Goal: Information Seeking & Learning: Learn about a topic

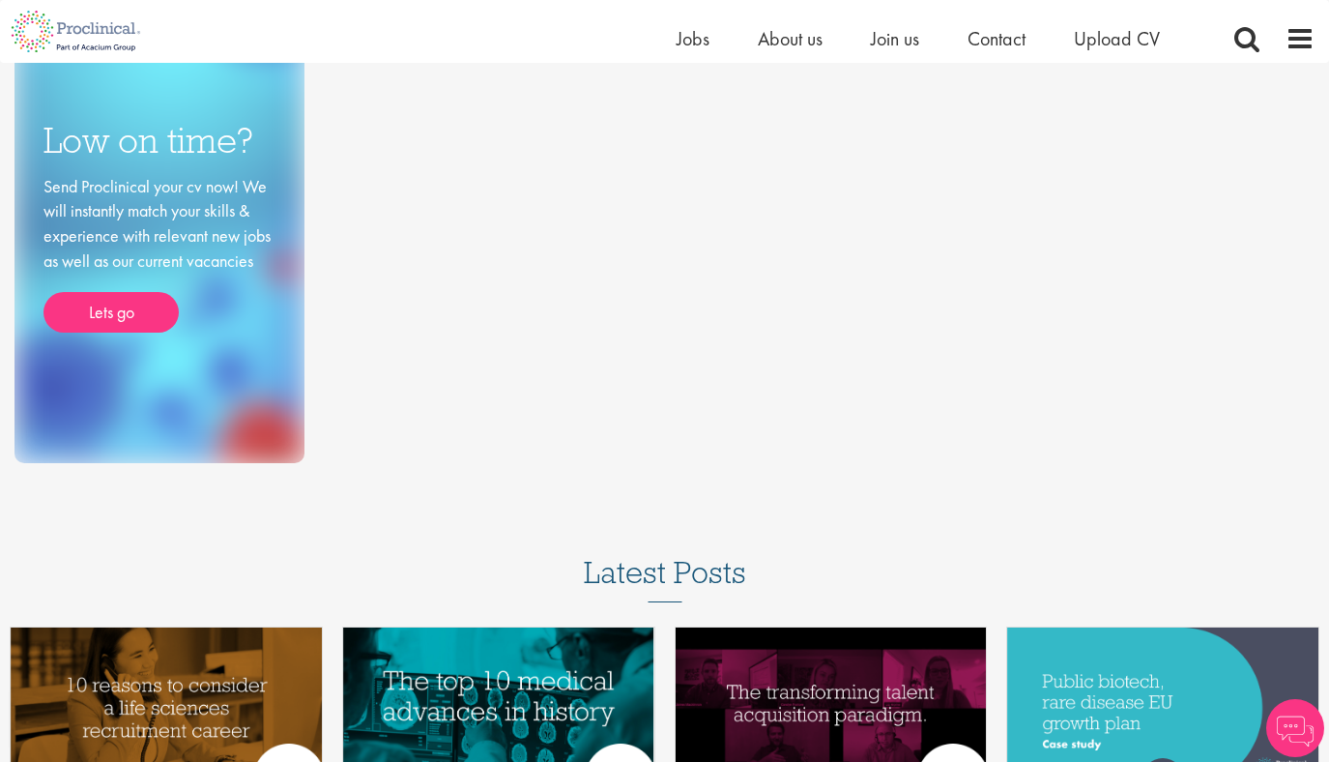
scroll to position [450, 0]
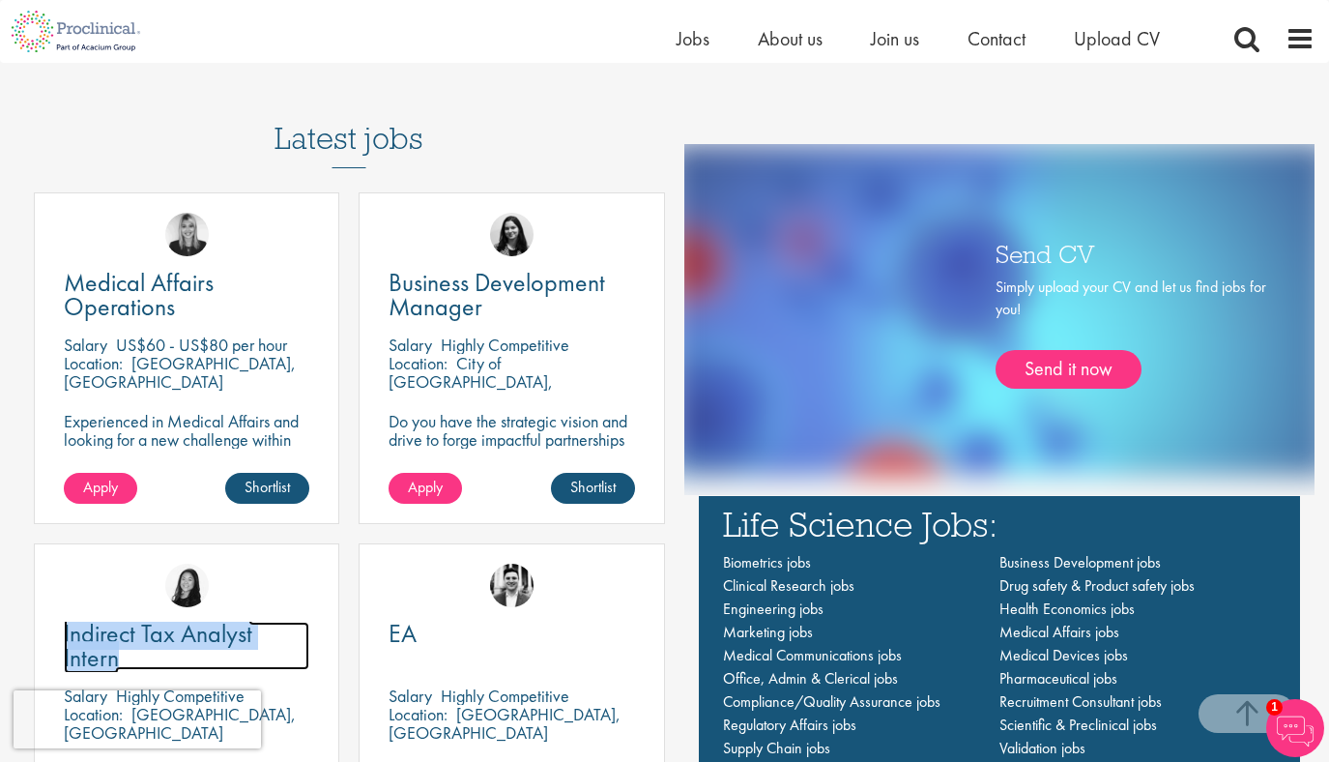
scroll to position [1083, 0]
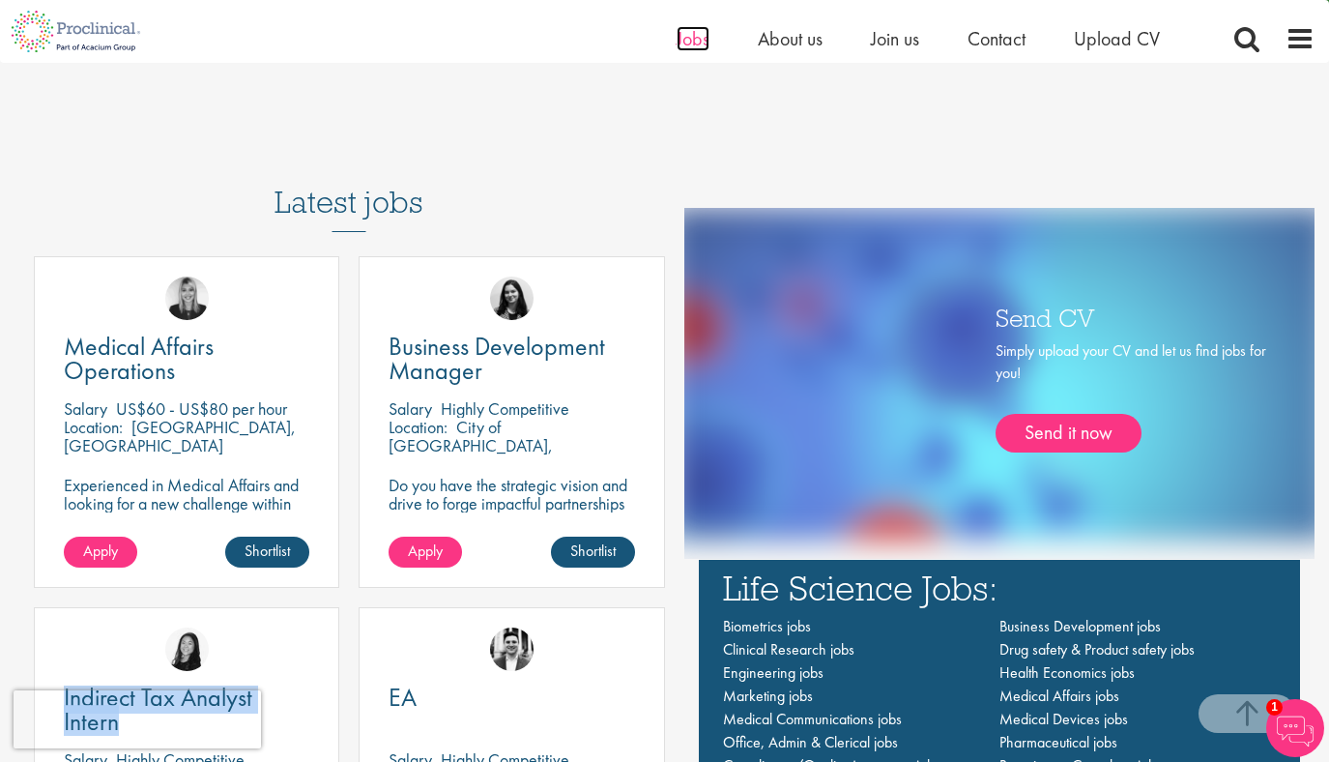
click at [694, 37] on span "Jobs" at bounding box center [693, 38] width 33 height 25
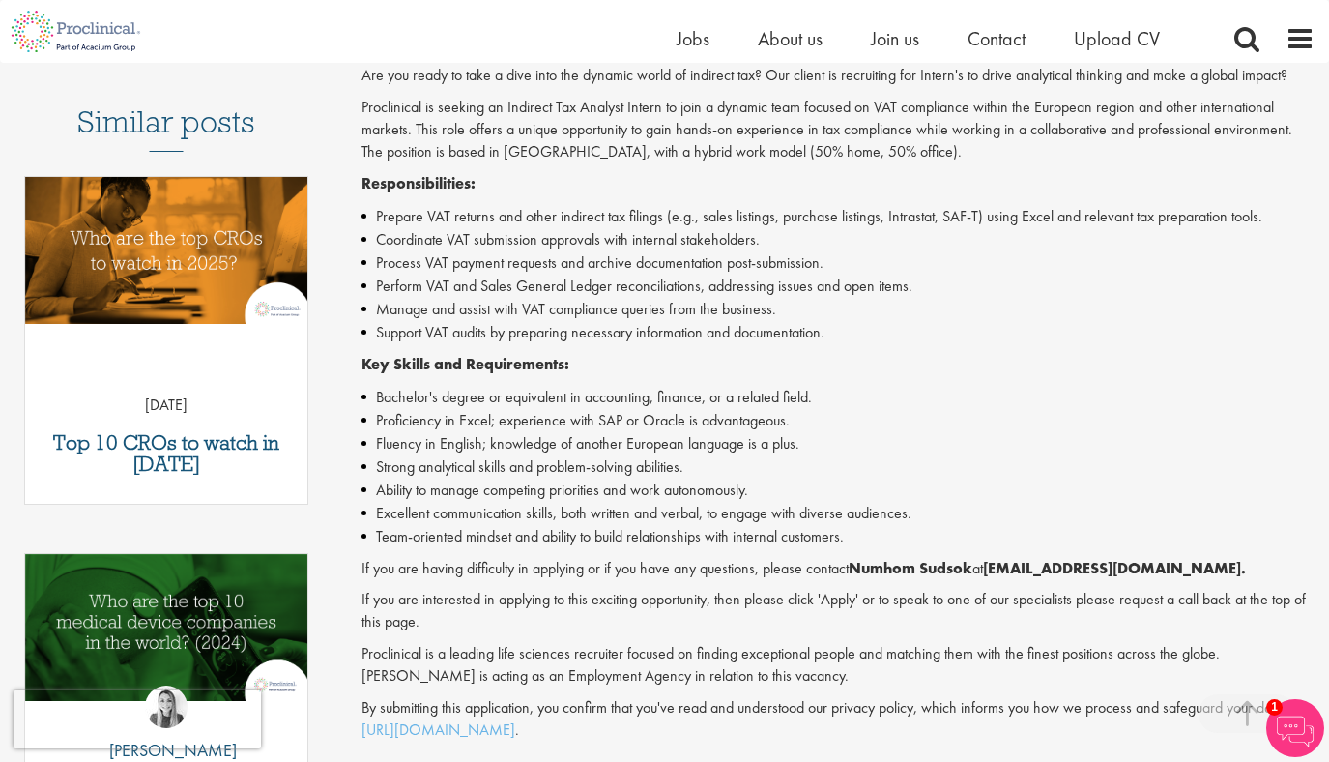
scroll to position [504, 0]
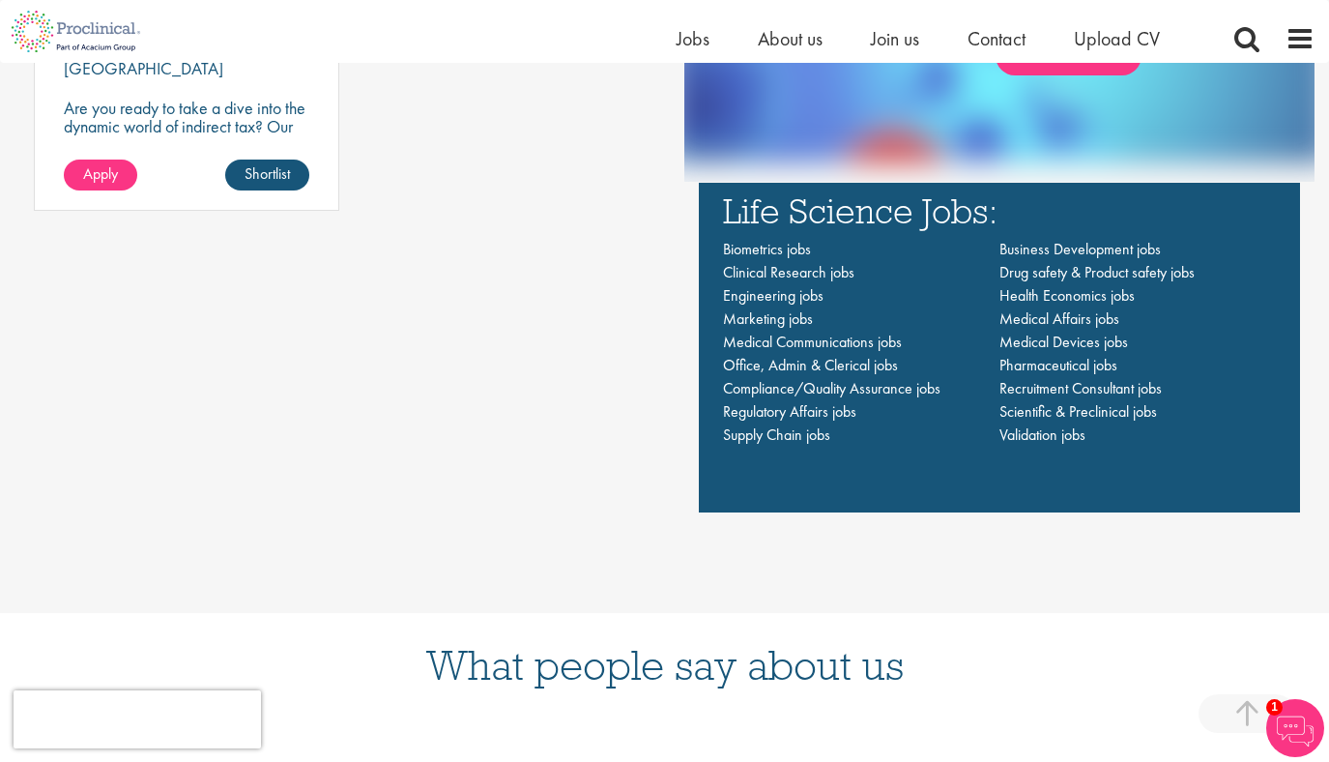
scroll to position [1432, 0]
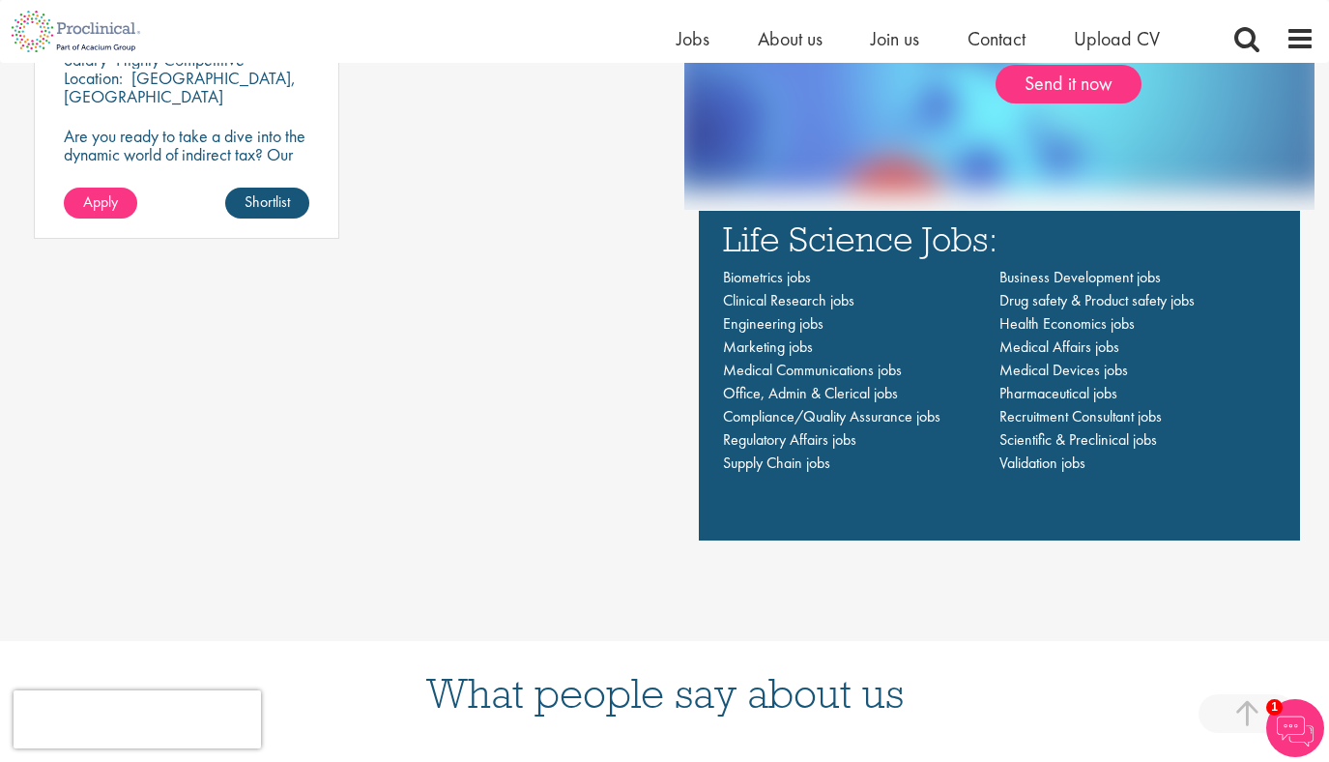
click at [607, 506] on div "Latest jobs Indirect Tax Analyst Intern Salary Highly Competitive Location: Che…" at bounding box center [339, 163] width 650 height 751
click at [1073, 283] on span "Business Development jobs" at bounding box center [1079, 277] width 161 height 20
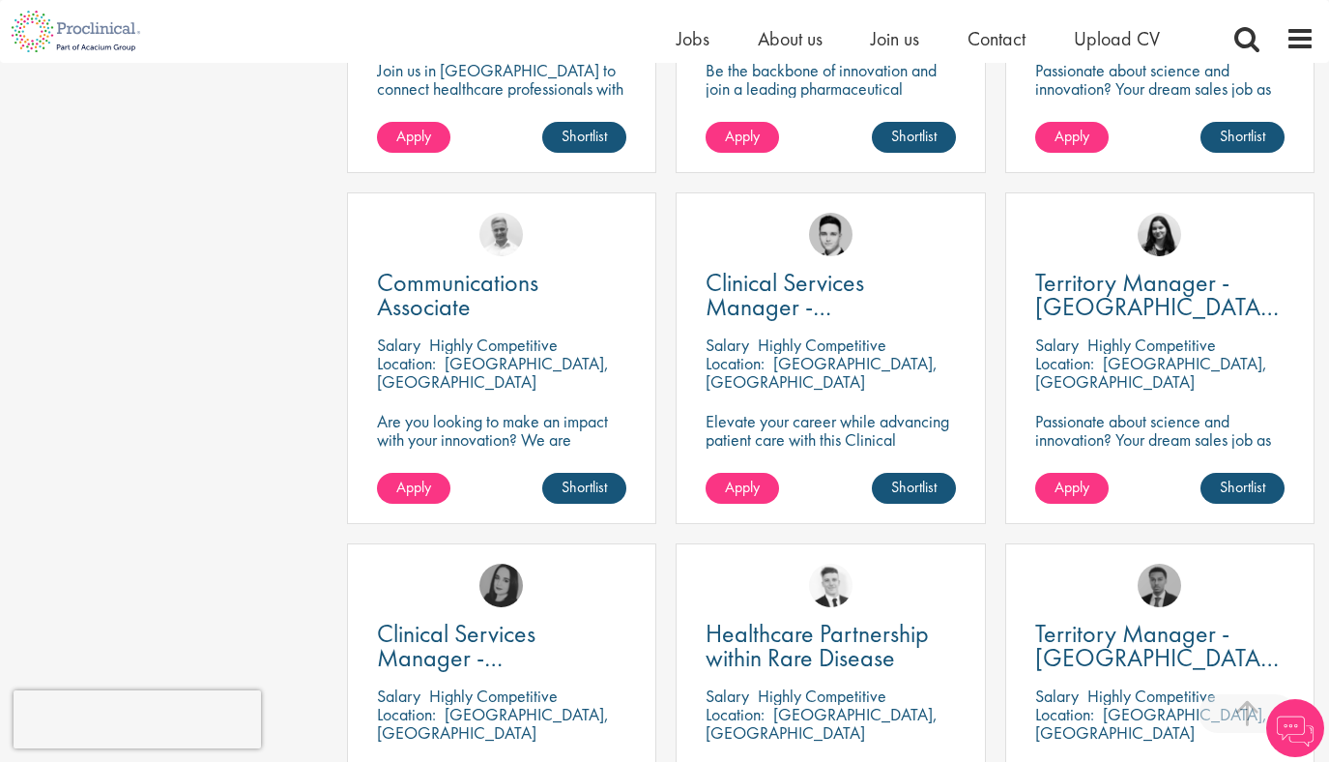
scroll to position [1085, 0]
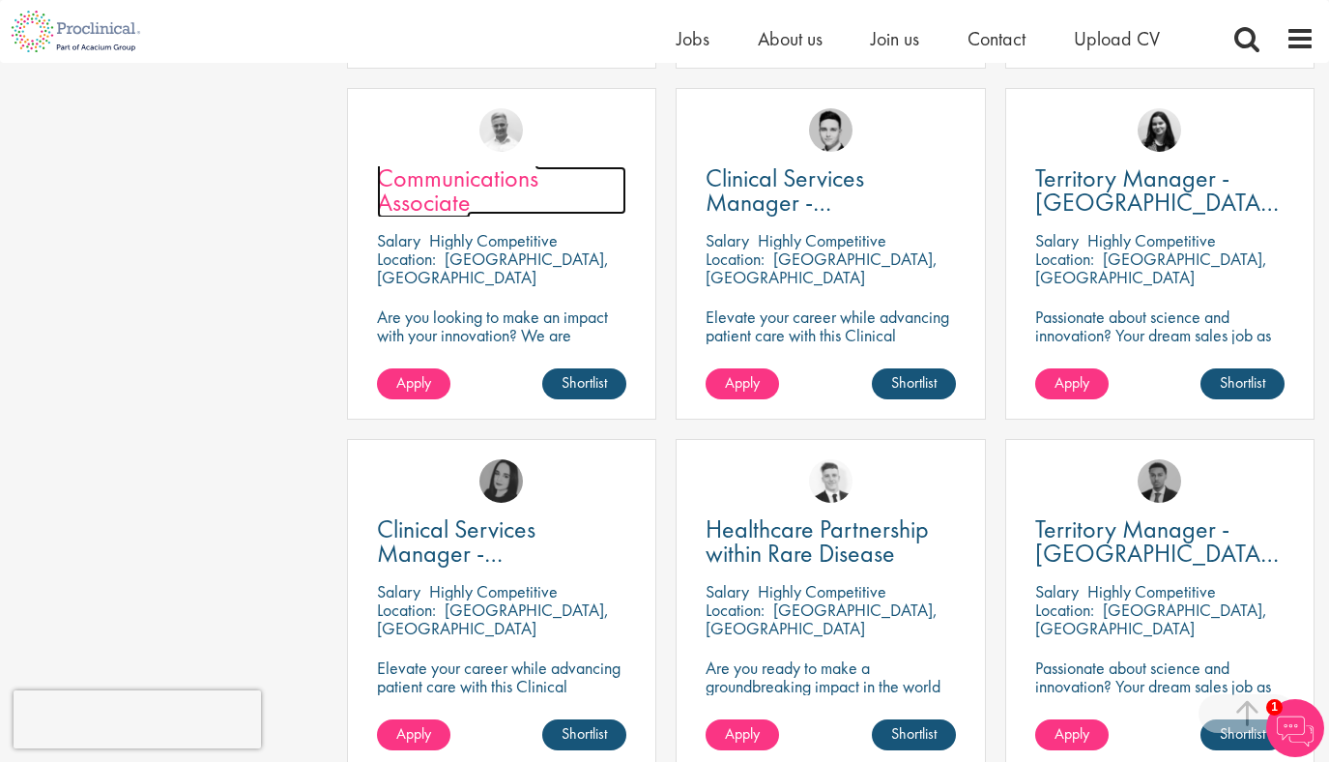
click at [447, 161] on span "Communications Associate" at bounding box center [457, 189] width 161 height 57
